Goal: Task Accomplishment & Management: Manage account settings

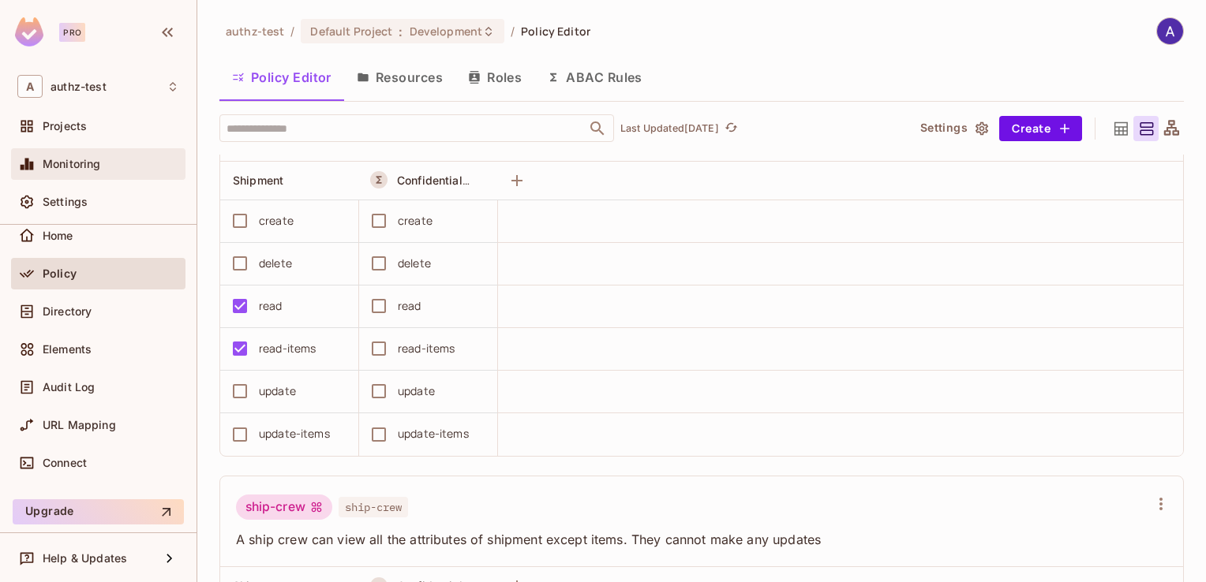
scroll to position [64, 0]
click at [73, 31] on div "Pro" at bounding box center [72, 32] width 26 height 19
click at [163, 33] on icon "button" at bounding box center [167, 32] width 11 height 9
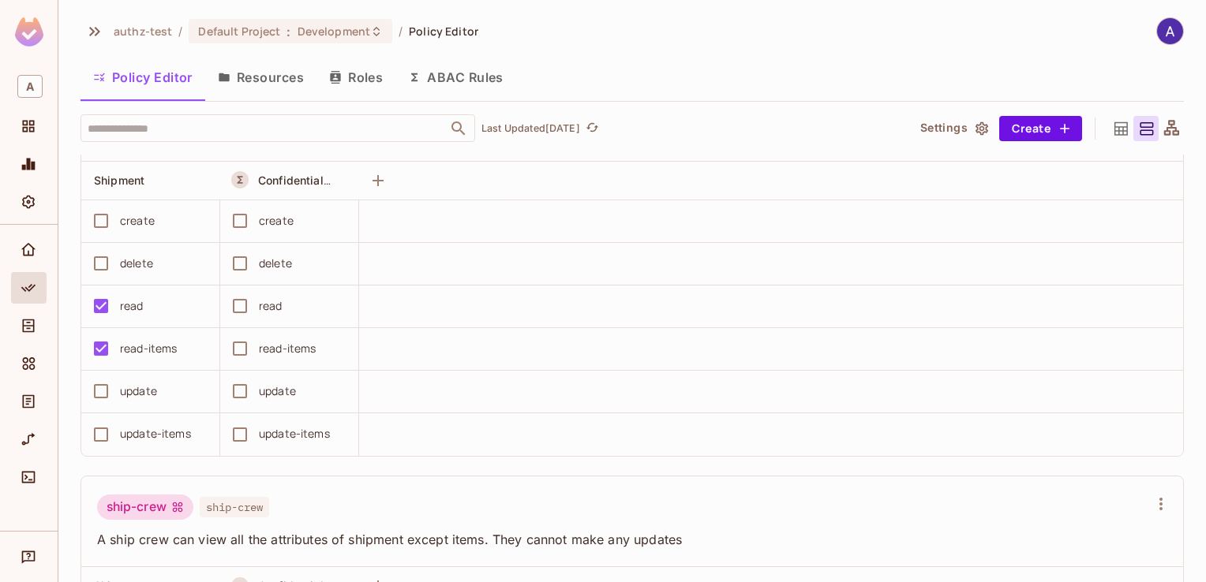
scroll to position [0, 0]
click at [95, 28] on icon "button" at bounding box center [94, 31] width 19 height 19
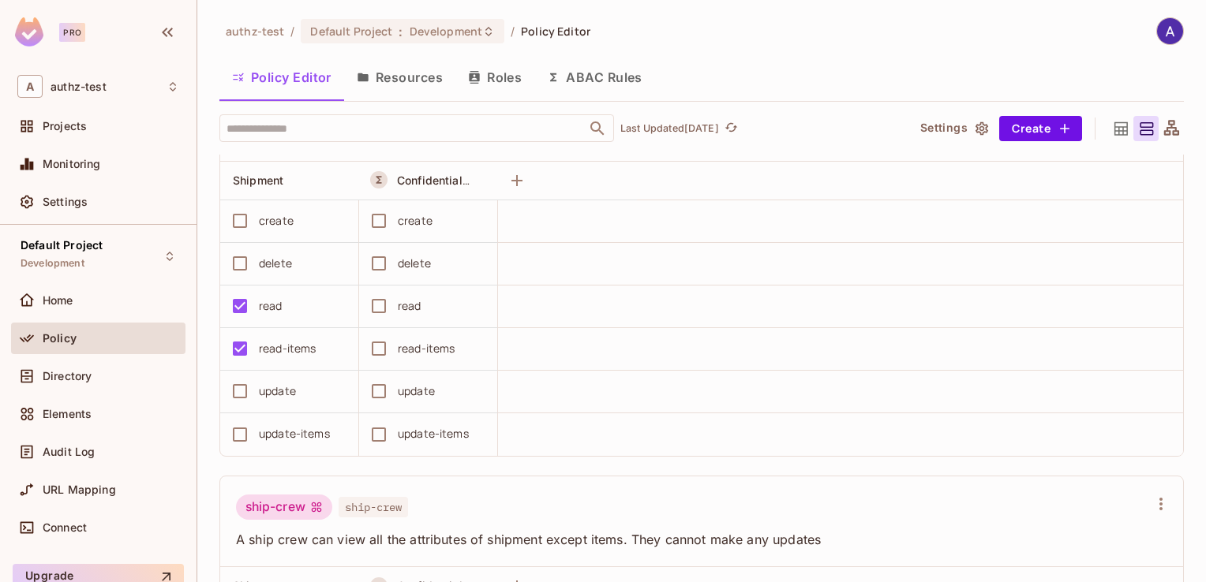
click at [1157, 31] on img at bounding box center [1170, 31] width 26 height 26
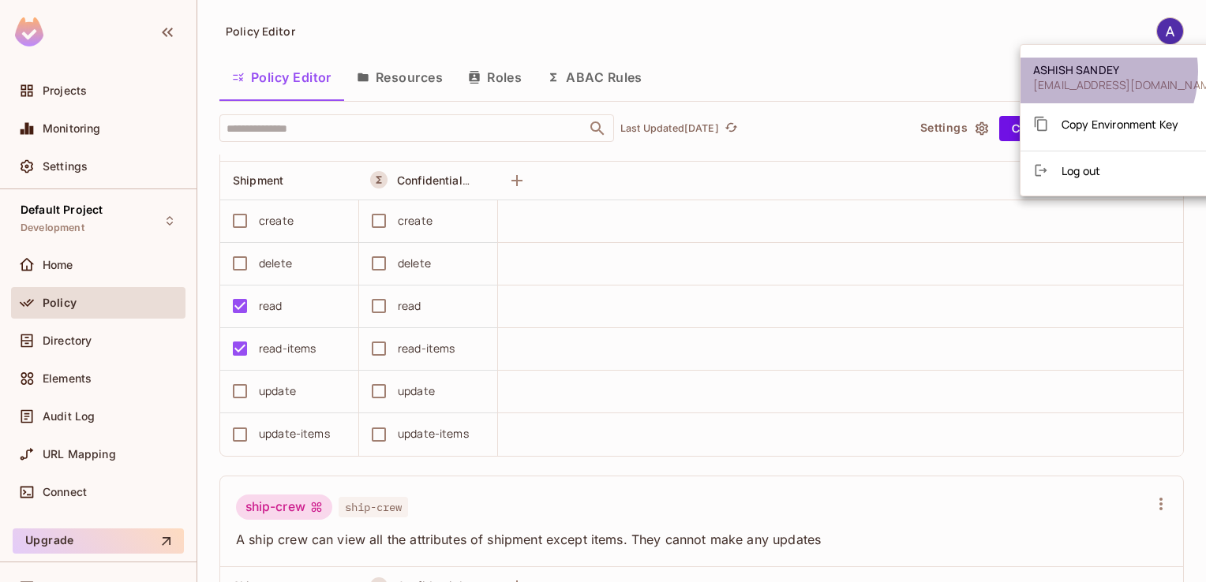
click at [1085, 72] on span "ASHISH SANDEY" at bounding box center [1127, 69] width 188 height 15
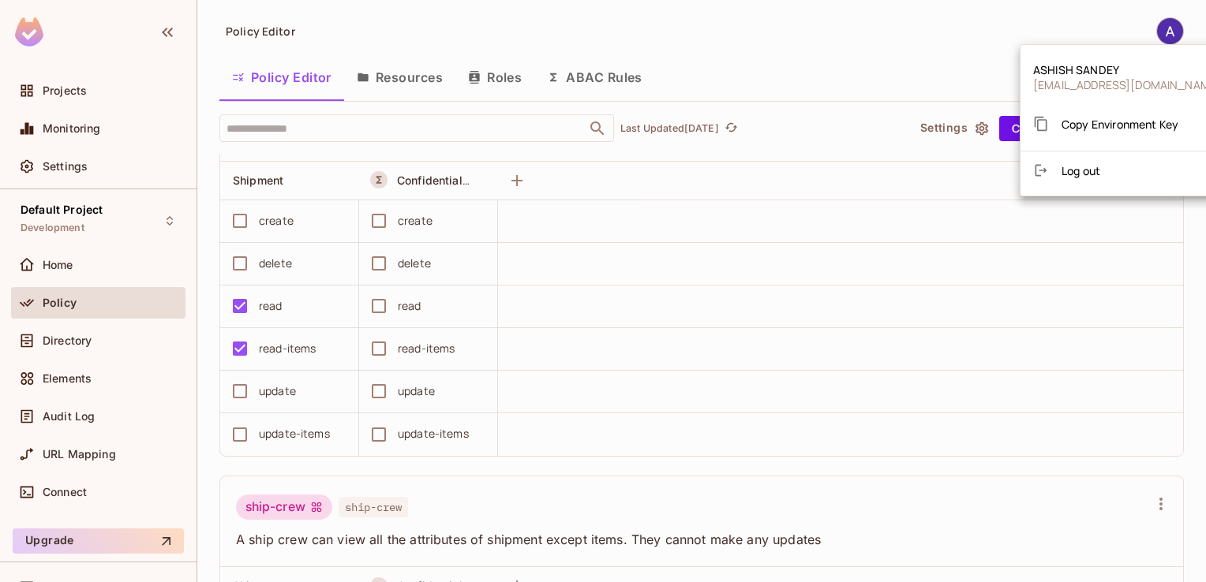
click at [226, 471] on div at bounding box center [603, 291] width 1206 height 582
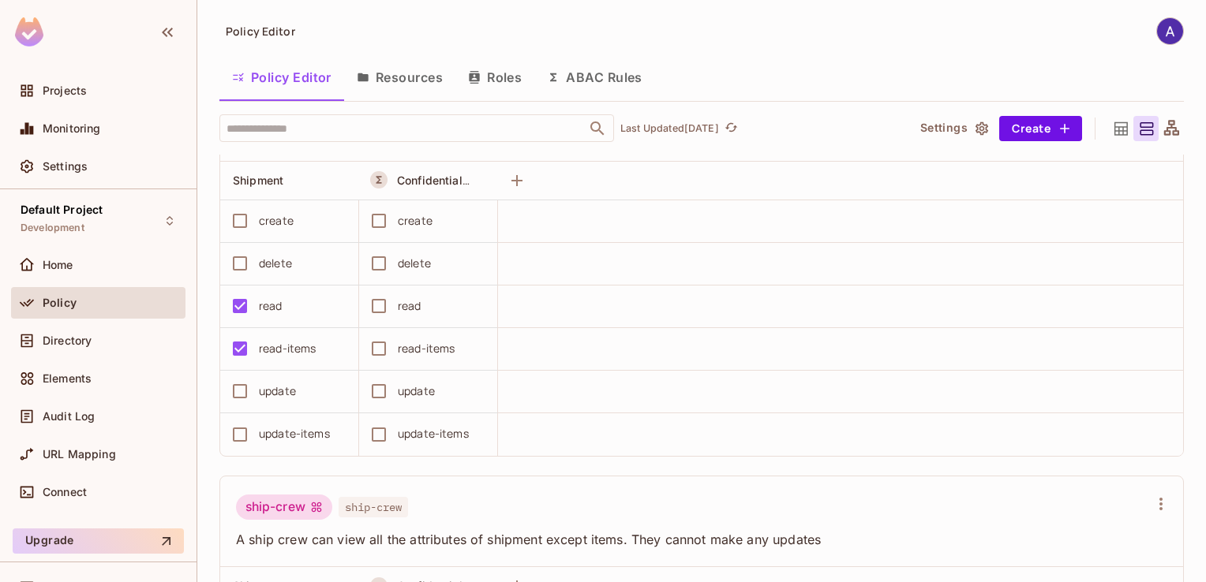
click at [32, 30] on img at bounding box center [29, 31] width 28 height 29
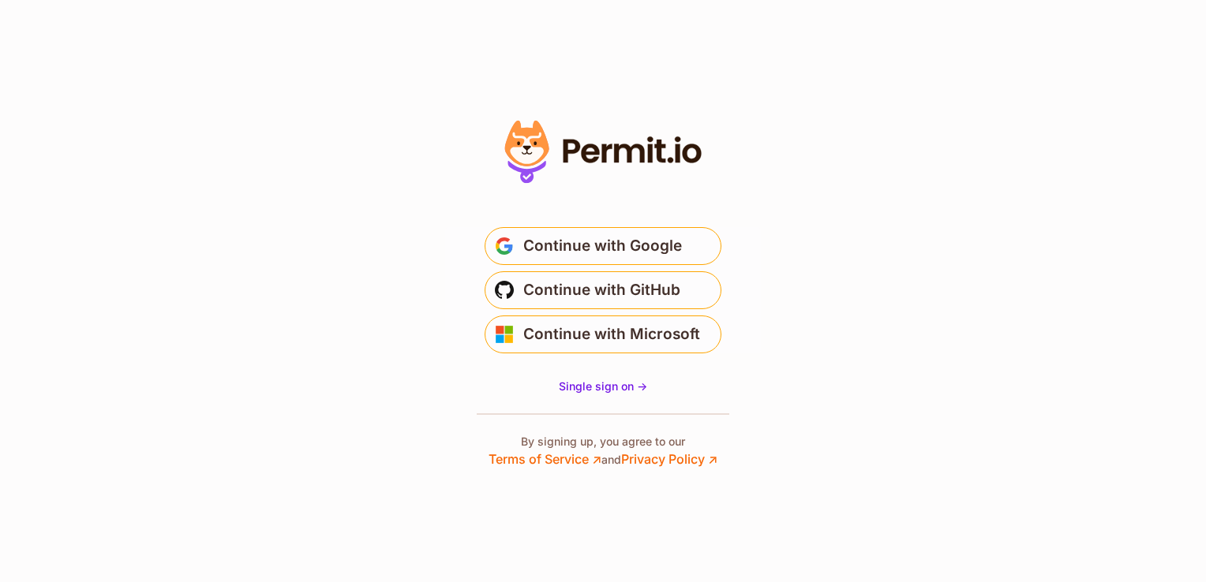
click at [196, 183] on section "Or" at bounding box center [603, 291] width 1206 height 582
click at [263, 191] on section "Or" at bounding box center [603, 291] width 1206 height 582
